Goal: Task Accomplishment & Management: Complete application form

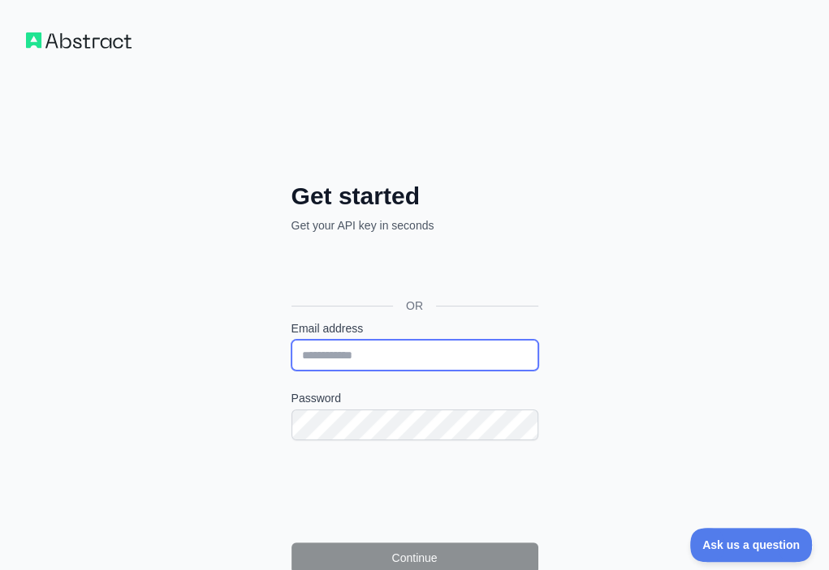
click at [291, 340] on input "Email address" at bounding box center [414, 355] width 247 height 31
paste input "**********"
type input "**********"
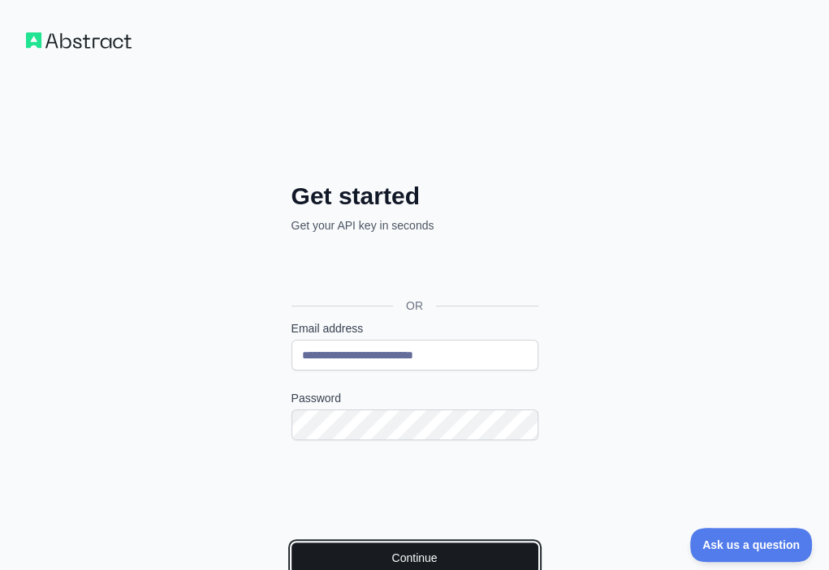
click at [291, 543] on button "Continue" at bounding box center [414, 558] width 247 height 31
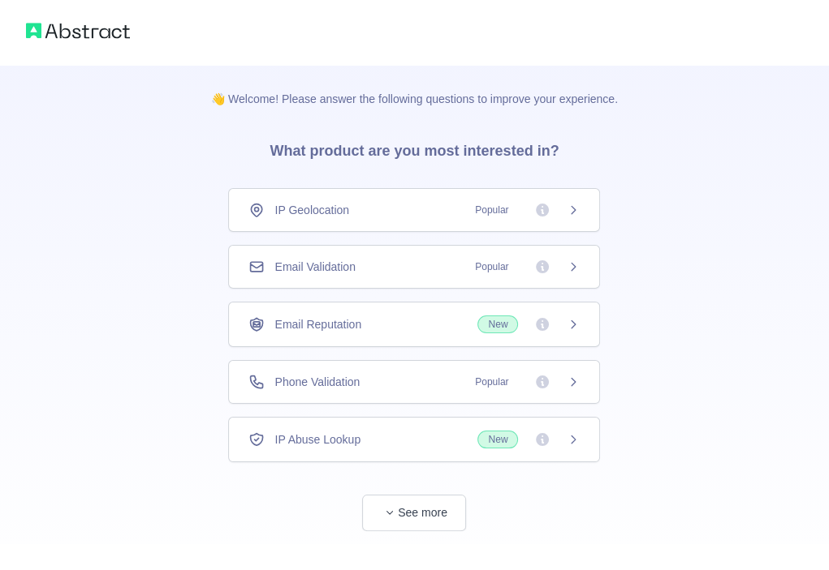
click at [449, 267] on div "Email Validation Popular" at bounding box center [413, 267] width 331 height 16
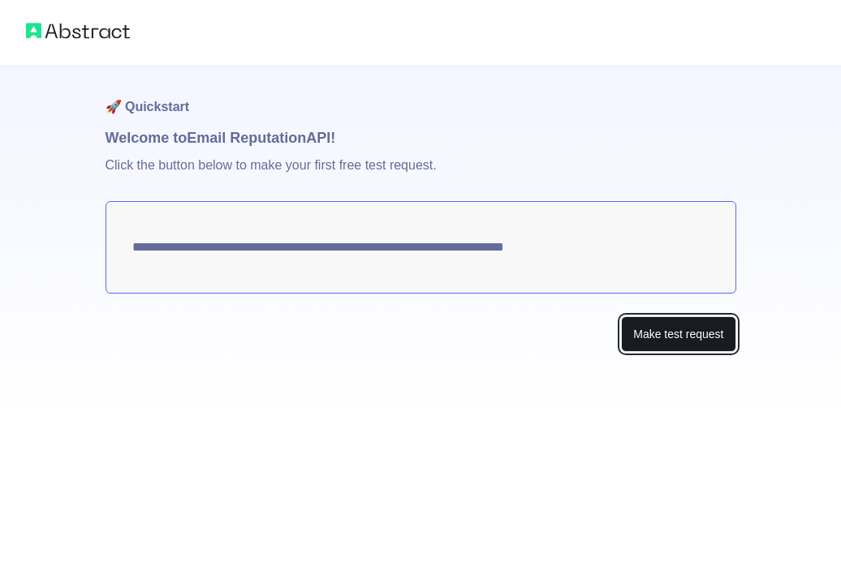
click at [647, 329] on button "Make test request" at bounding box center [678, 334] width 114 height 37
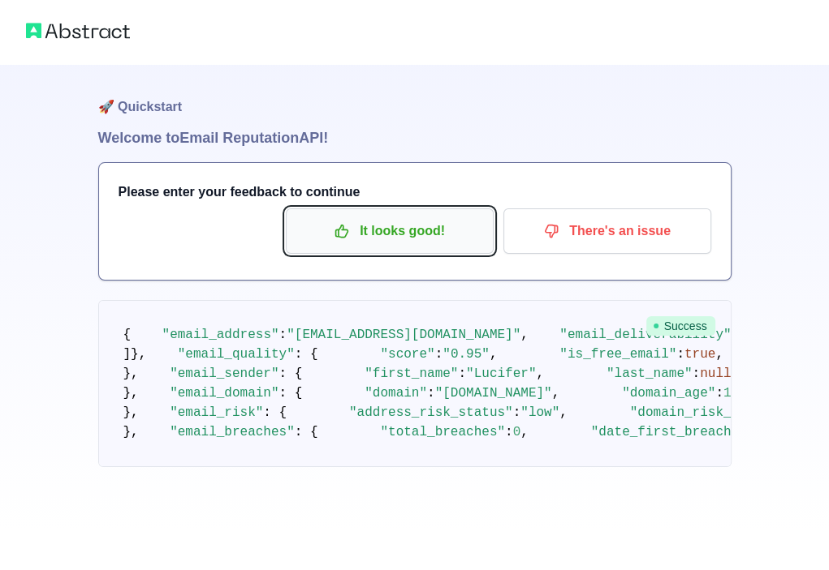
click at [409, 239] on p "It looks good!" at bounding box center [389, 231] width 183 height 28
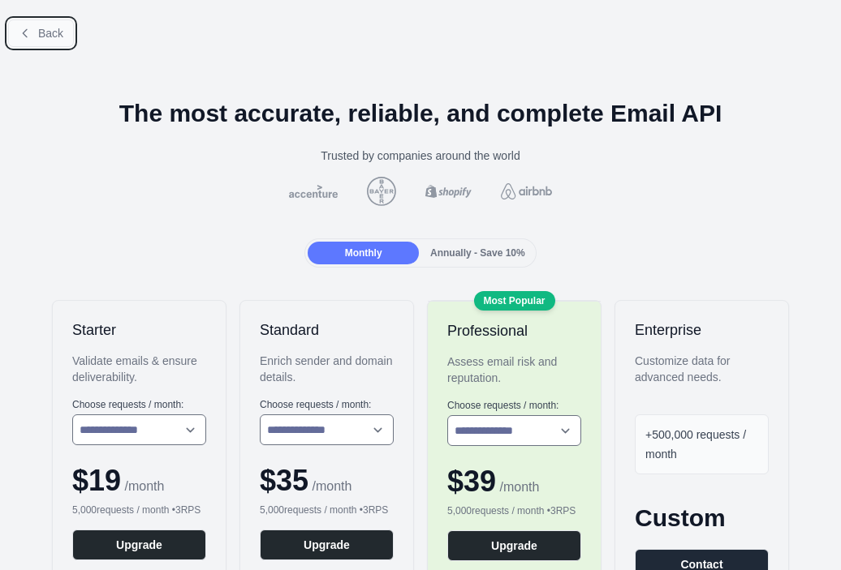
click at [39, 33] on span "Back" at bounding box center [50, 33] width 25 height 13
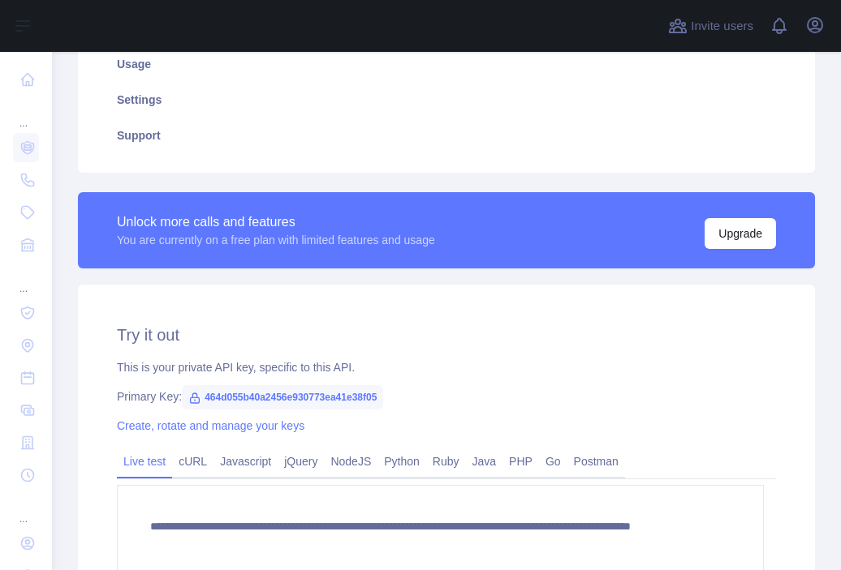
scroll to position [325, 0]
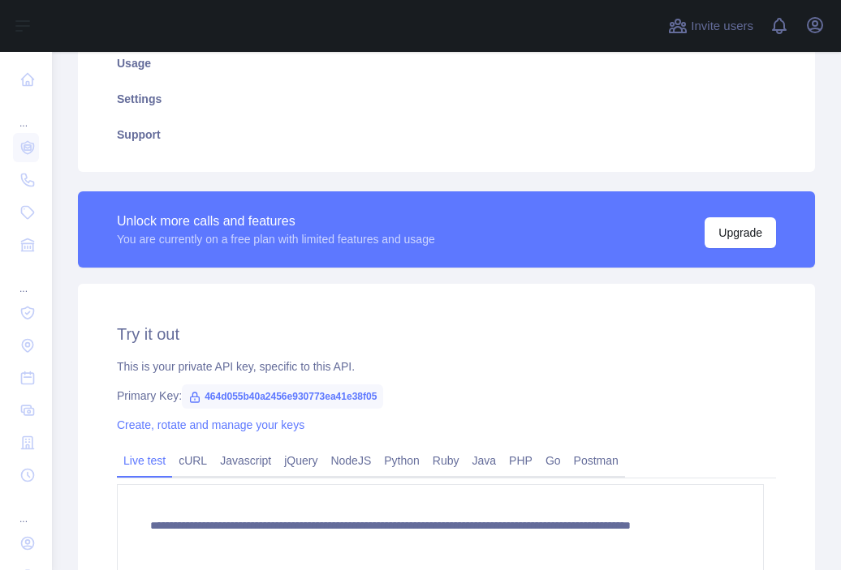
click at [326, 397] on span "464d055b40a2456e930773ea41e38f05" at bounding box center [282, 397] width 201 height 24
copy span "464d055b40a2456e930773ea41e38f05"
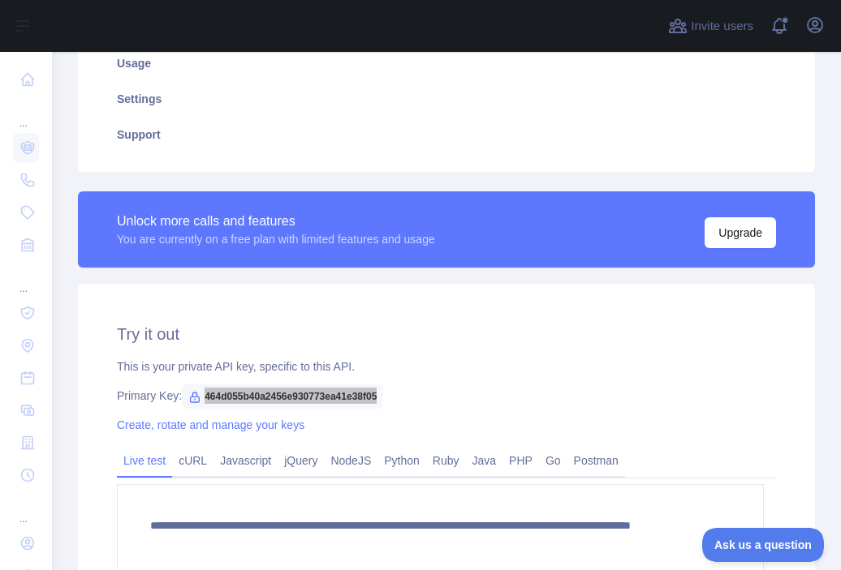
scroll to position [0, 0]
